Goal: Task Accomplishment & Management: Complete application form

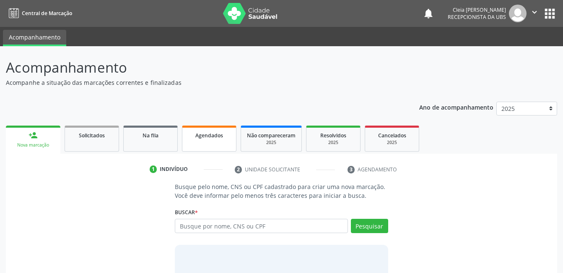
click at [203, 141] on link "Agendados" at bounding box center [209, 138] width 55 height 26
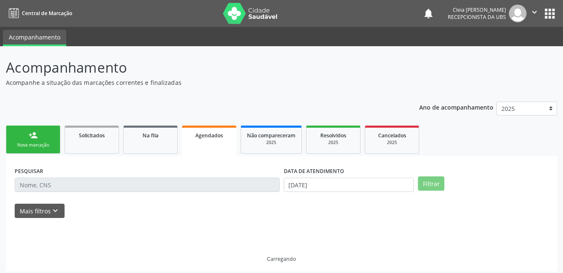
scroll to position [4, 0]
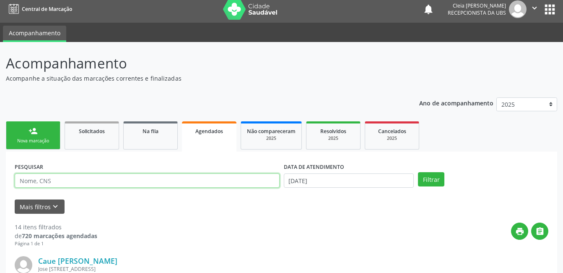
click at [157, 181] on input "text" at bounding box center [147, 180] width 265 height 14
type input "700701994457773"
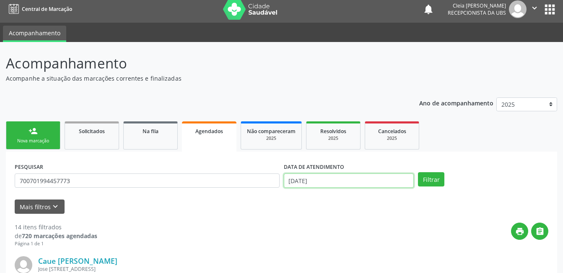
click at [387, 180] on input "[DATE]" at bounding box center [349, 180] width 130 height 14
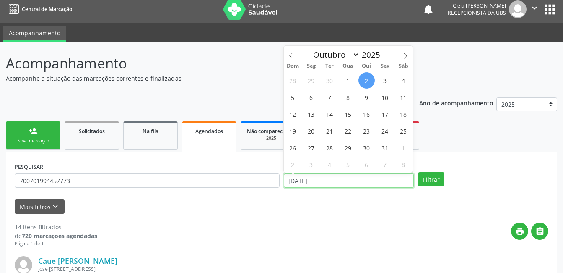
click at [387, 181] on input "[DATE]" at bounding box center [349, 180] width 130 height 14
drag, startPoint x: 387, startPoint y: 181, endPoint x: 386, endPoint y: 80, distance: 101.0
click at [386, 80] on span "3" at bounding box center [385, 80] width 16 height 16
type input "[DATE]"
click at [386, 80] on span "3" at bounding box center [385, 80] width 16 height 16
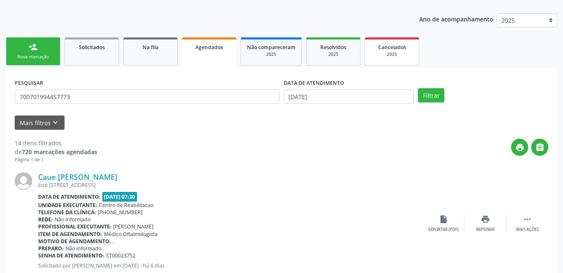
scroll to position [130, 0]
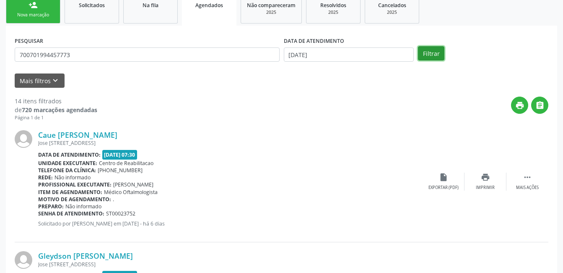
click at [441, 55] on button "Filtrar" at bounding box center [431, 53] width 26 height 14
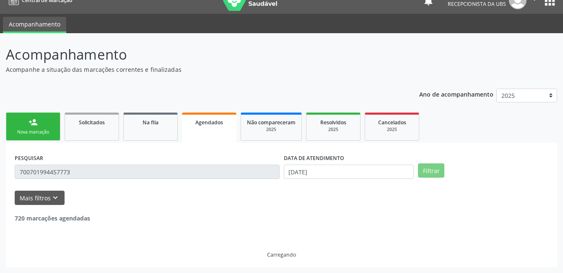
scroll to position [13, 0]
click at [441, 55] on header "Acompanhamento Acompanhe a situação das marcações correntes e finalizadas Relat…" at bounding box center [281, 59] width 551 height 30
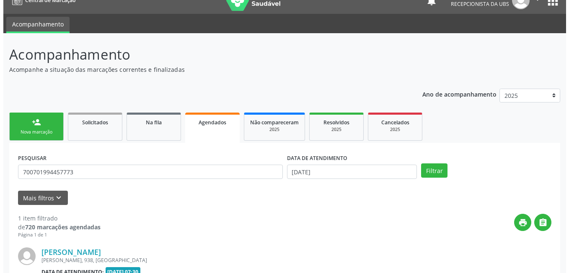
scroll to position [114, 0]
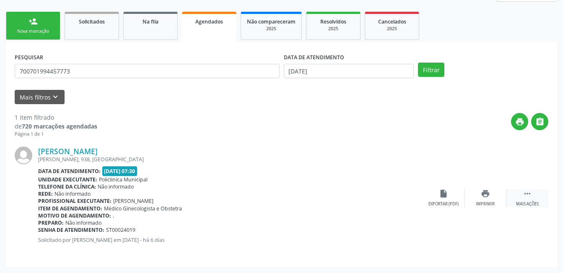
click at [534, 201] on div "Mais ações" at bounding box center [527, 204] width 23 height 6
click at [446, 203] on div "Cancelar" at bounding box center [444, 204] width 20 height 6
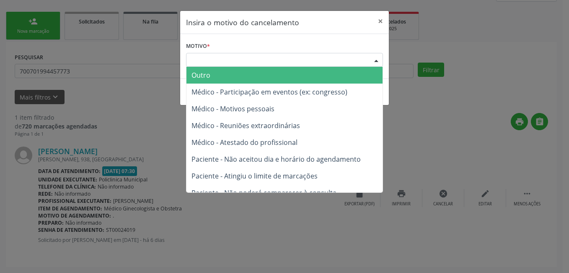
click at [326, 62] on div "Escolha o motivo" at bounding box center [284, 60] width 197 height 14
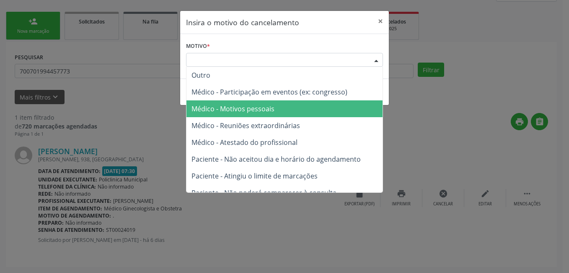
click at [318, 112] on span "Médico - Motivos pessoais" at bounding box center [285, 108] width 196 height 17
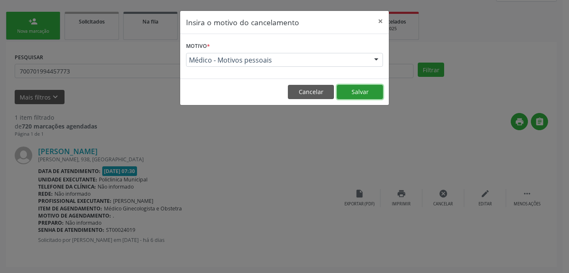
click at [373, 90] on button "Salvar" at bounding box center [360, 92] width 46 height 14
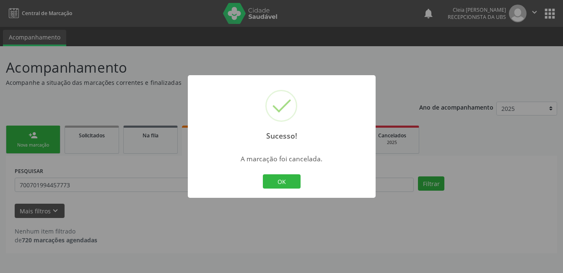
scroll to position [0, 0]
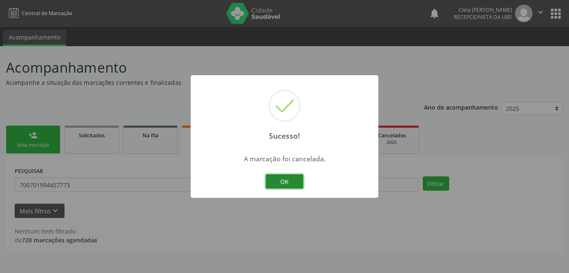
click at [285, 181] on button "OK" at bounding box center [285, 181] width 38 height 14
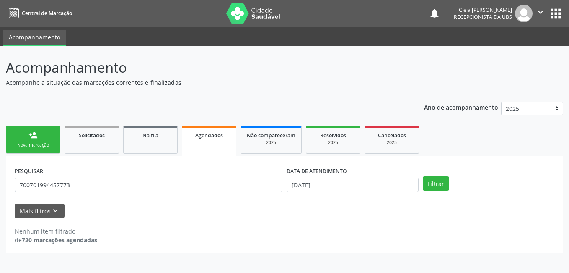
click at [46, 131] on link "person_add Nova marcação" at bounding box center [33, 139] width 55 height 28
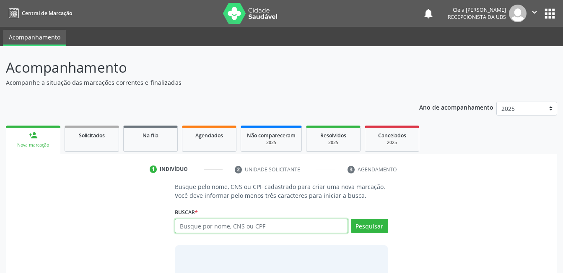
click at [287, 228] on input "text" at bounding box center [261, 225] width 173 height 14
type input "[PERSON_NAME]"
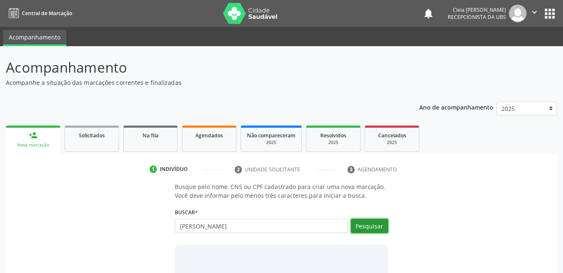
click at [379, 224] on button "Pesquisar" at bounding box center [369, 225] width 37 height 14
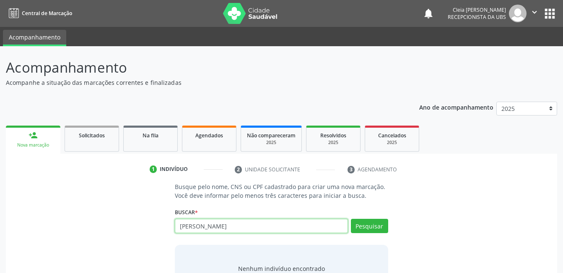
click at [265, 221] on input "[PERSON_NAME]" at bounding box center [261, 225] width 173 height 14
type input "N"
type input "10746795475"
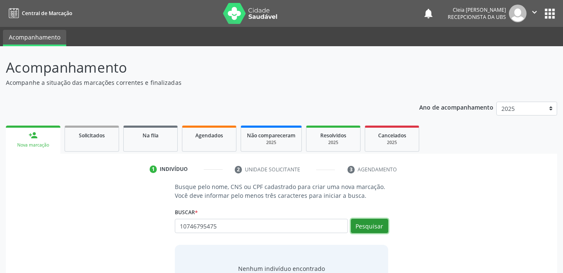
click at [381, 222] on button "Pesquisar" at bounding box center [369, 225] width 37 height 14
type input "10746795475"
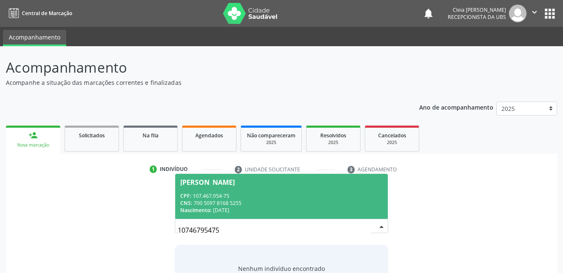
click at [324, 199] on div "CNS: 700 5097 8168 5255" at bounding box center [281, 202] width 202 height 7
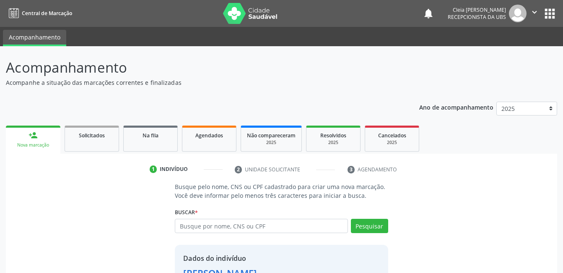
scroll to position [64, 0]
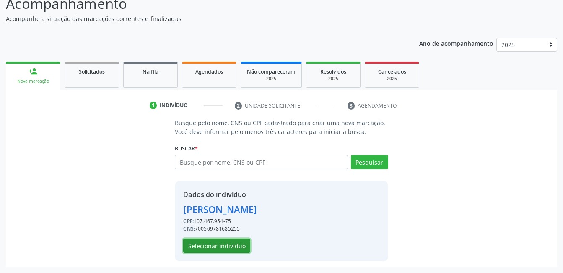
click at [237, 245] on button "Selecionar indivíduo" at bounding box center [216, 245] width 67 height 14
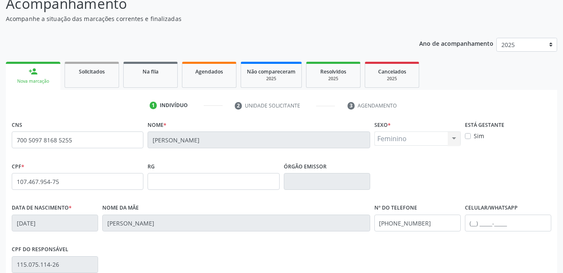
scroll to position [182, 0]
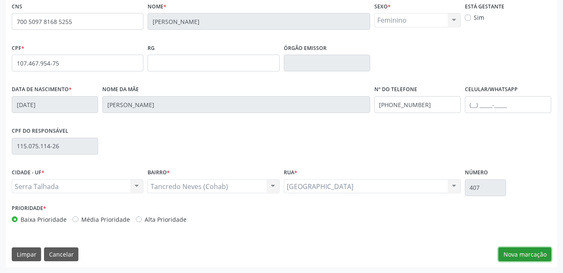
click at [540, 252] on button "Nova marcação" at bounding box center [524, 254] width 53 height 14
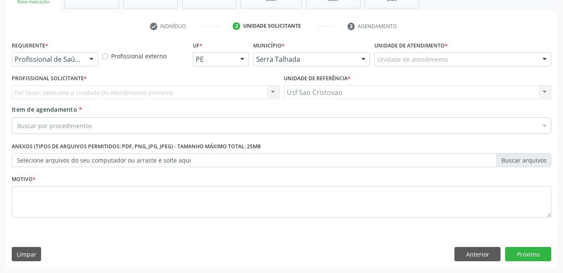
scroll to position [143, 0]
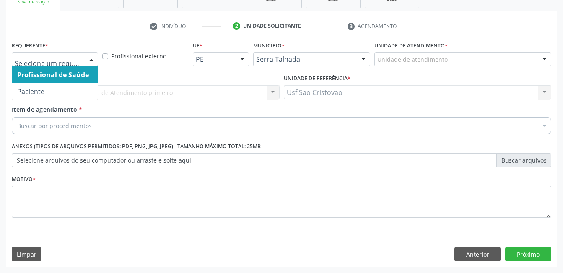
click at [94, 59] on div at bounding box center [91, 59] width 13 height 14
click at [92, 79] on span "Profissional de Saúde" at bounding box center [55, 74] width 86 height 17
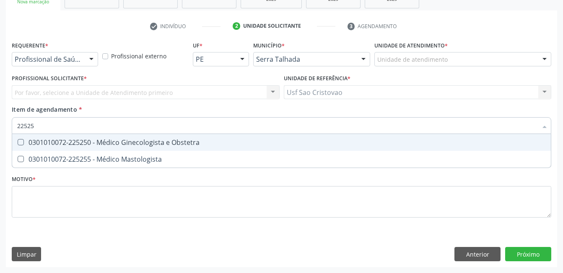
type input "225250"
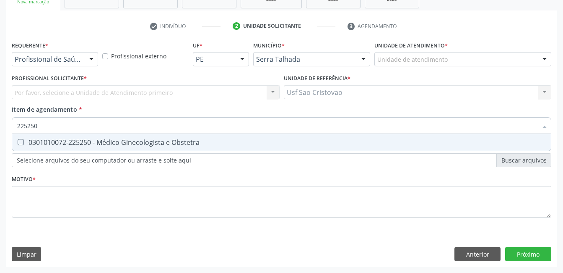
click at [23, 140] on Obstetra at bounding box center [21, 142] width 6 height 6
click at [18, 140] on Obstetra "checkbox" at bounding box center [14, 141] width 5 height 5
checkbox Obstetra "true"
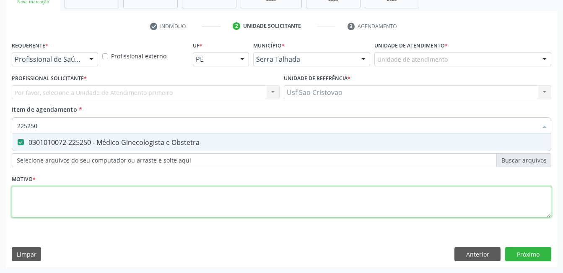
click at [36, 196] on div "Requerente * Profissional de Saúde Profissional de Saúde Paciente Nenhum result…" at bounding box center [282, 134] width 540 height 190
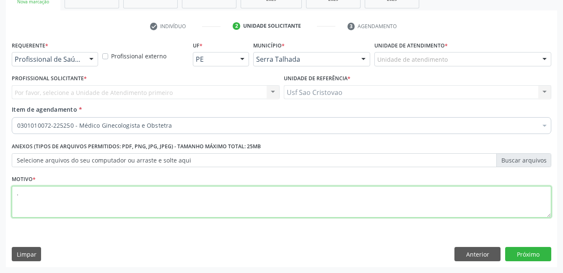
type textarea "."
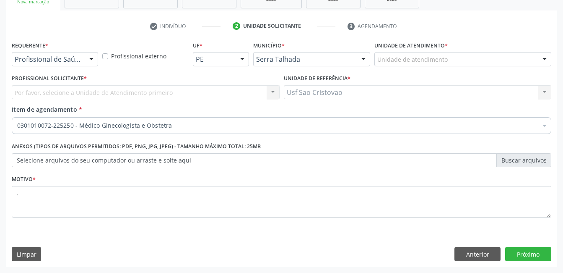
click at [260, 247] on div "Limpar Anterior Próximo" at bounding box center [282, 254] width 540 height 14
click at [539, 255] on button "Próximo" at bounding box center [528, 254] width 46 height 14
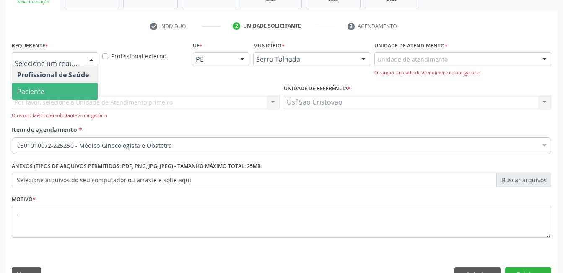
click at [94, 58] on div at bounding box center [91, 59] width 13 height 14
click at [77, 88] on span "Paciente" at bounding box center [55, 91] width 86 height 17
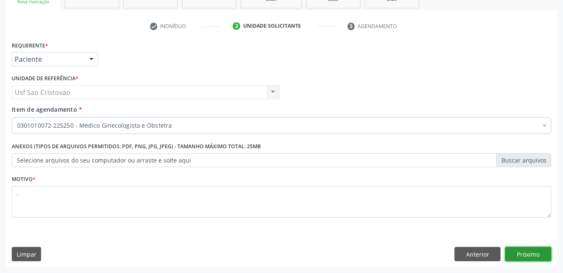
click at [527, 252] on button "Próximo" at bounding box center [528, 254] width 46 height 14
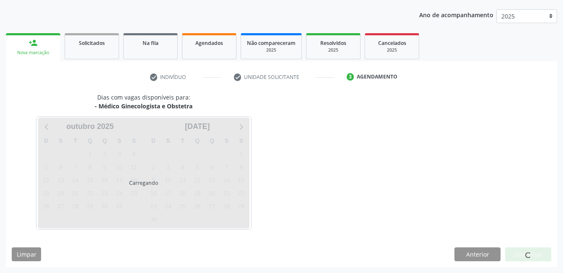
scroll to position [92, 0]
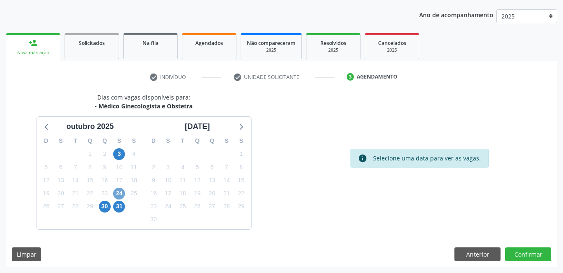
click at [122, 195] on span "24" at bounding box center [119, 193] width 12 height 12
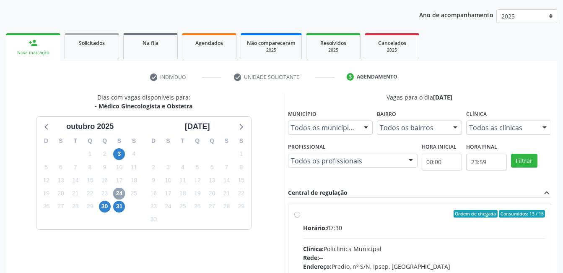
scroll to position [134, 0]
